Goal: Transaction & Acquisition: Purchase product/service

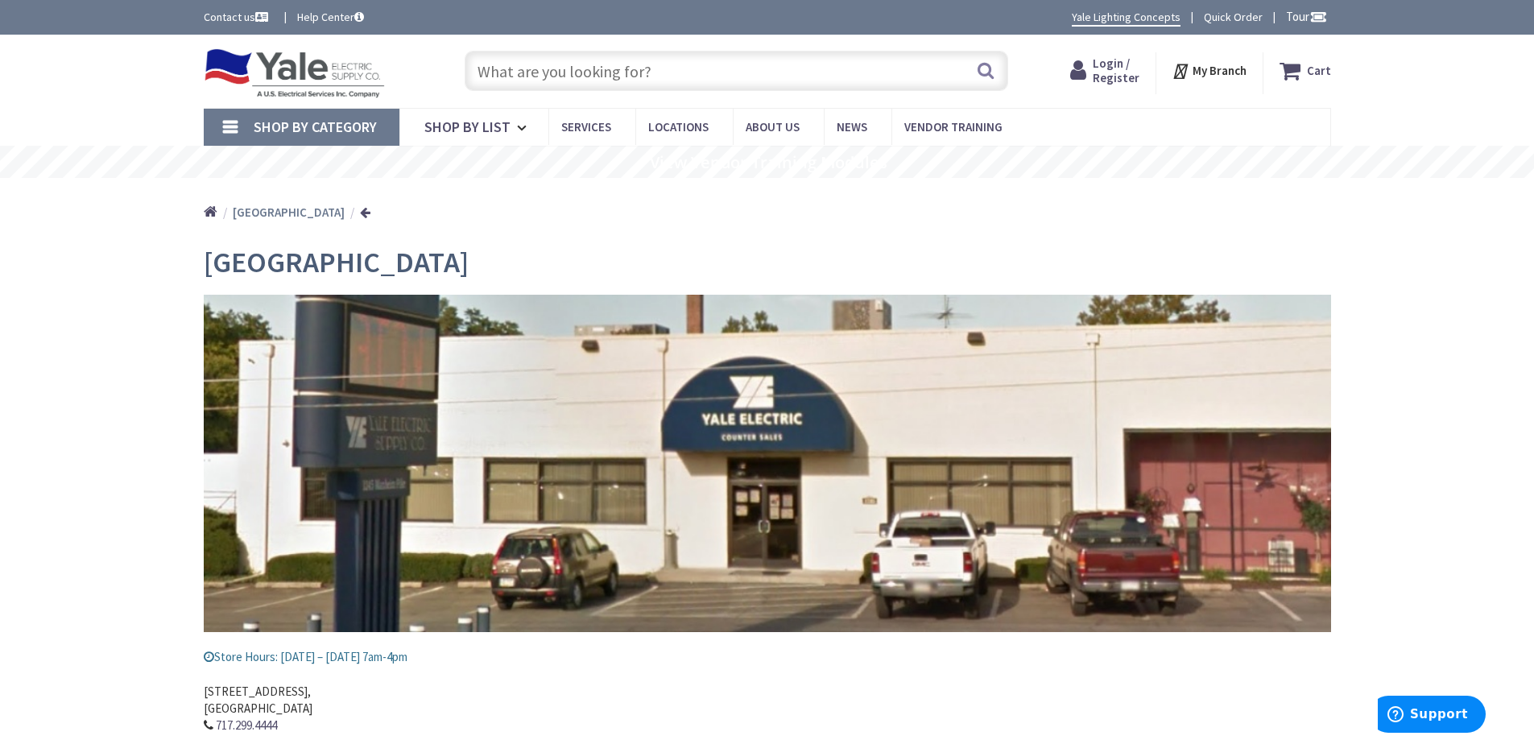
click at [570, 73] on input "text" at bounding box center [736, 71] width 543 height 40
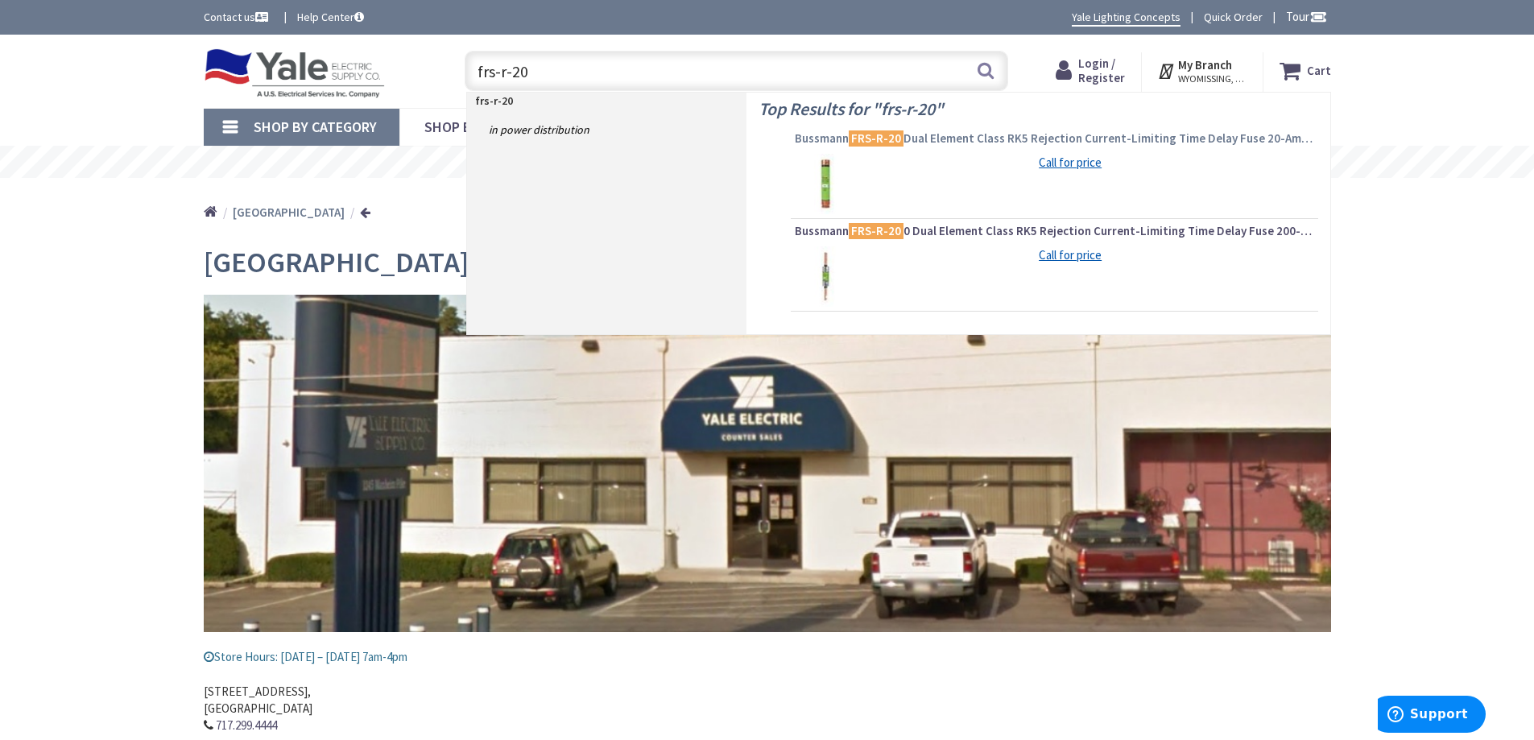
type input "frs-r-20"
click at [943, 142] on span "Bussmann FRS-R-20 Dual Element Class RK5 Rejection Current-Limiting Time Delay …" at bounding box center [1054, 138] width 519 height 16
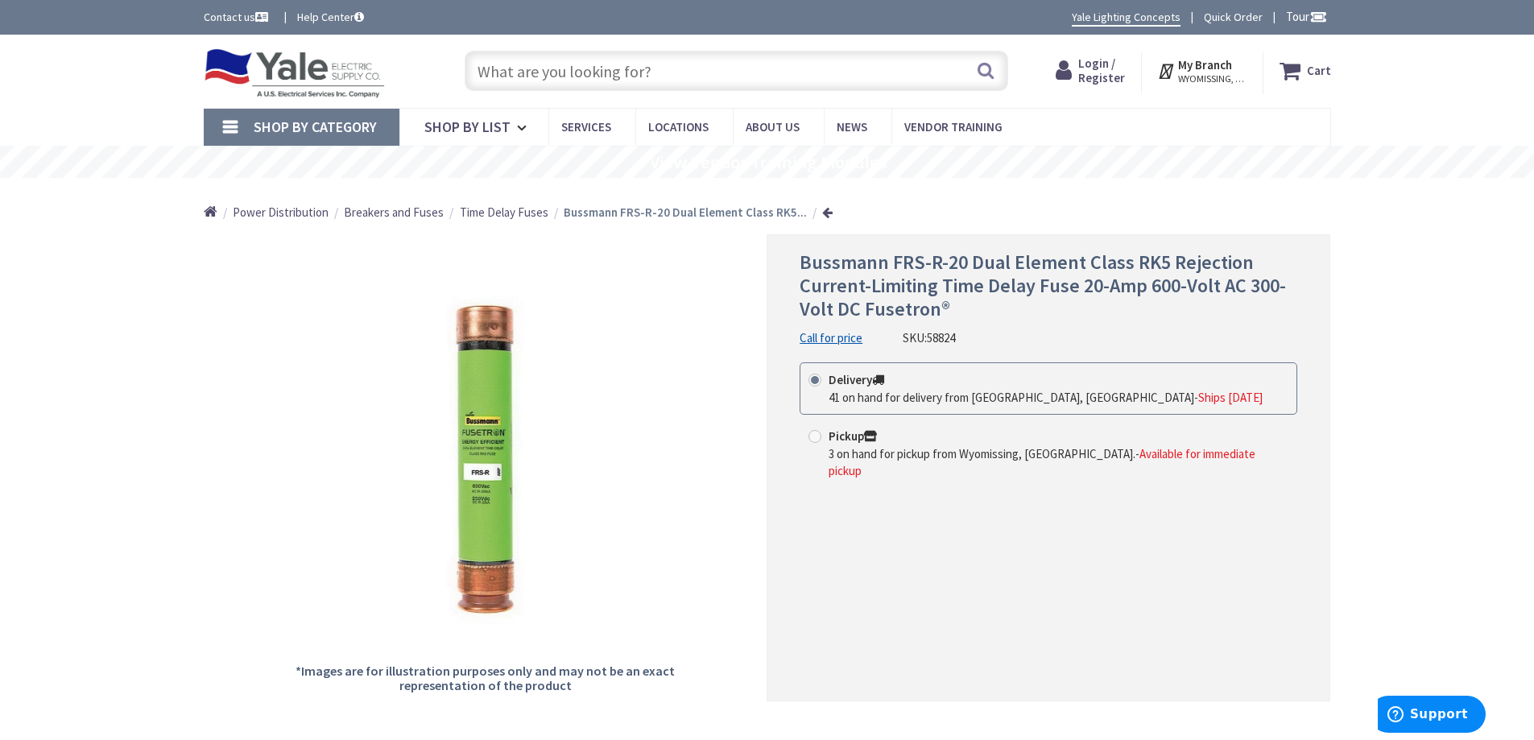
click at [1203, 73] on span "WYOMISSING, PA" at bounding box center [1212, 78] width 68 height 13
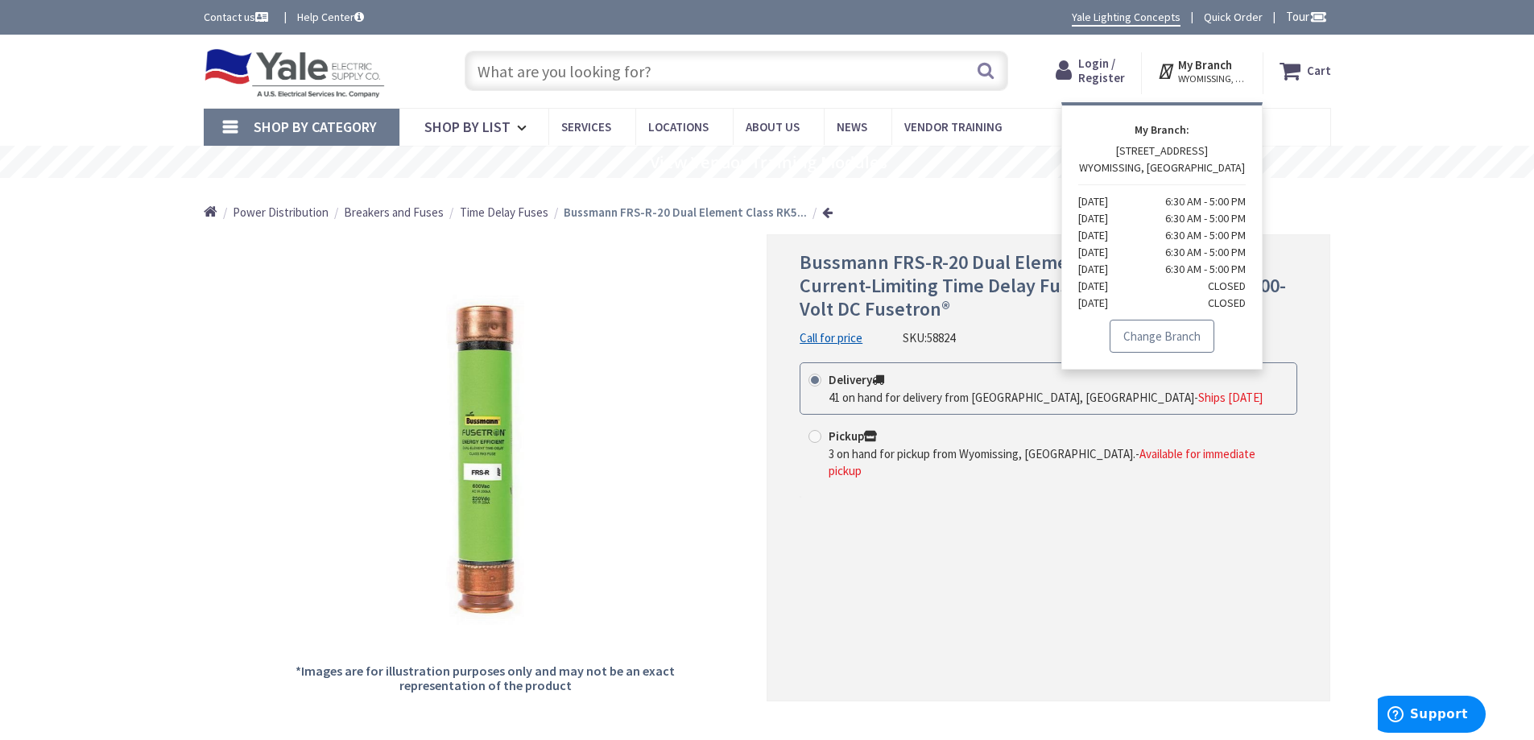
click at [1153, 342] on link "Change Branch" at bounding box center [1161, 337] width 105 height 34
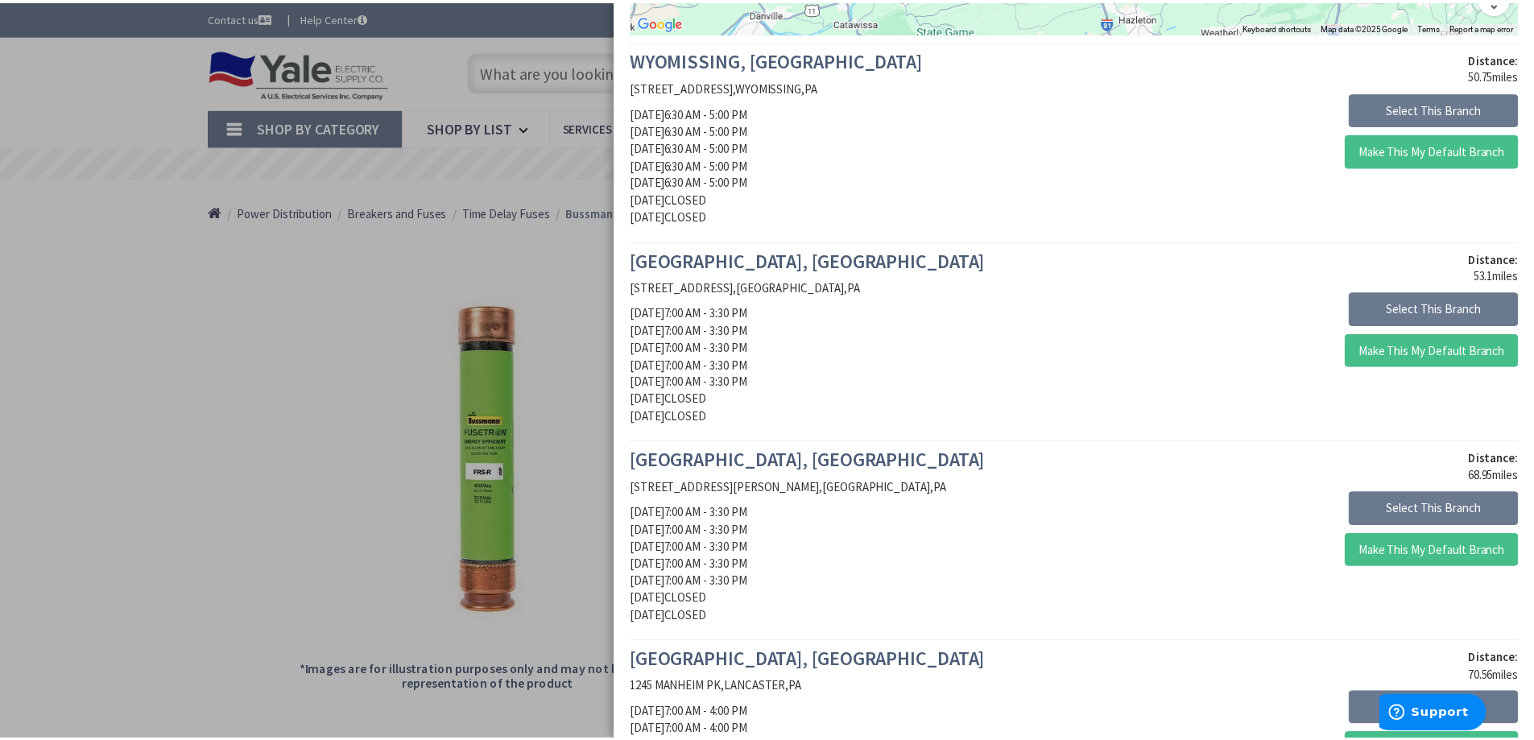
scroll to position [590, 0]
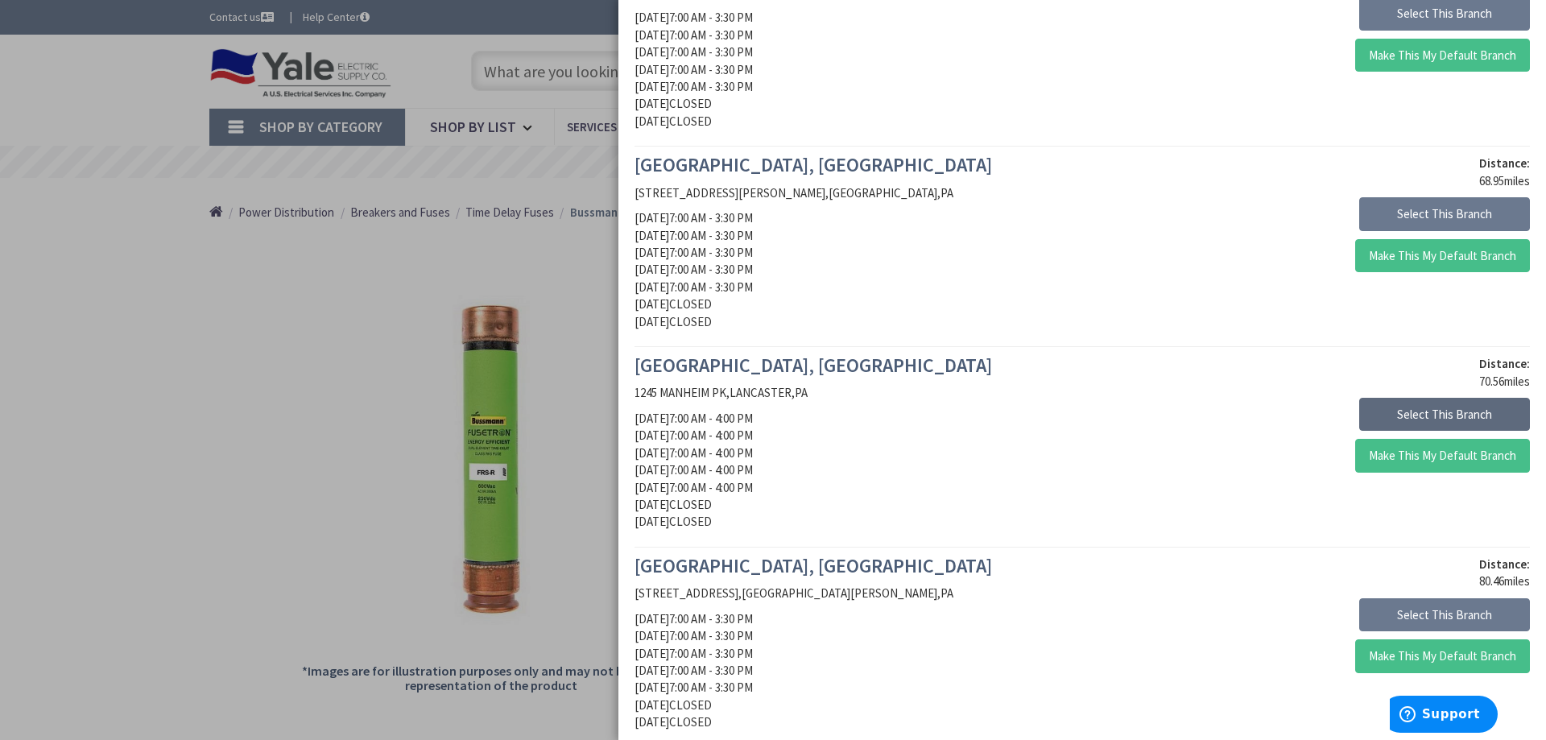
click at [1390, 415] on button "Select This Branch" at bounding box center [1444, 415] width 171 height 34
